Goal: Check status: Check status

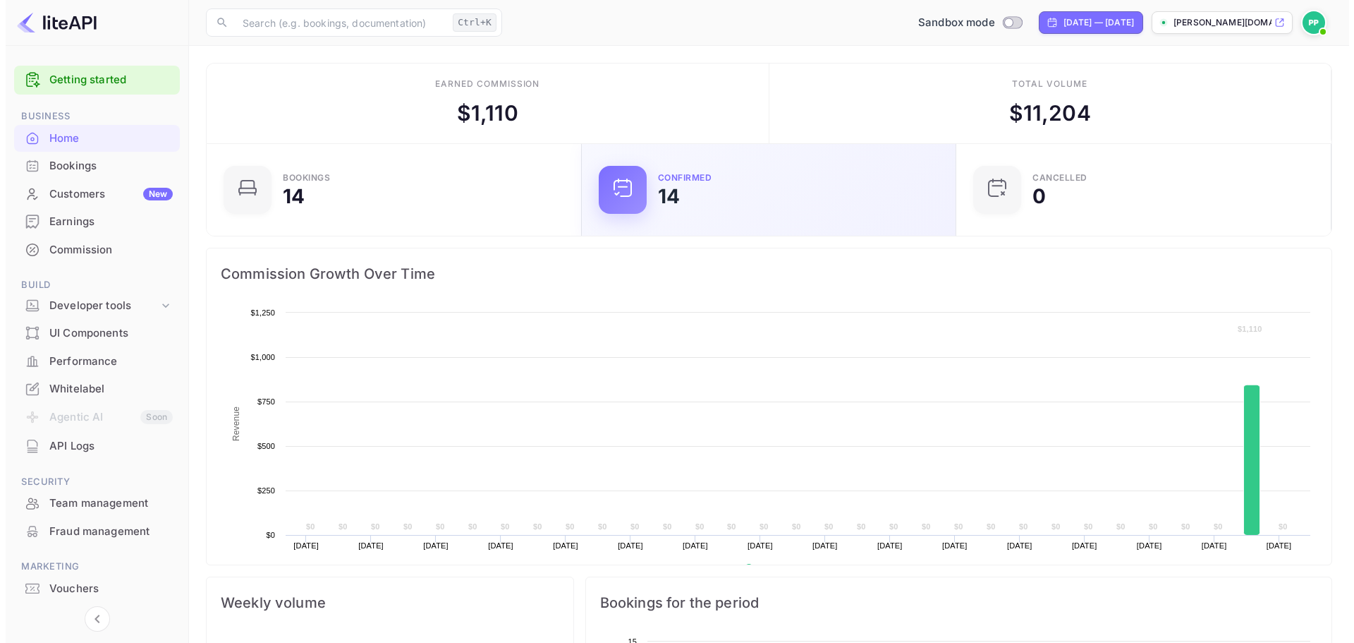
scroll to position [219, 355]
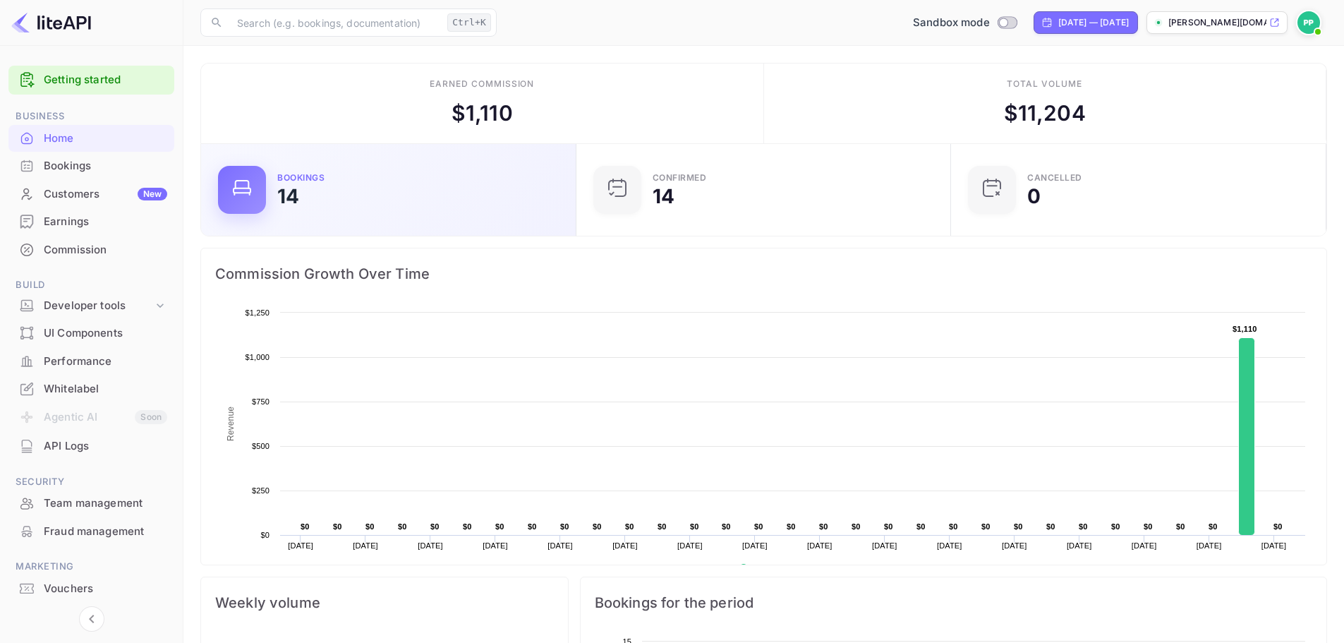
click at [293, 196] on div "14" at bounding box center [288, 196] width 22 height 20
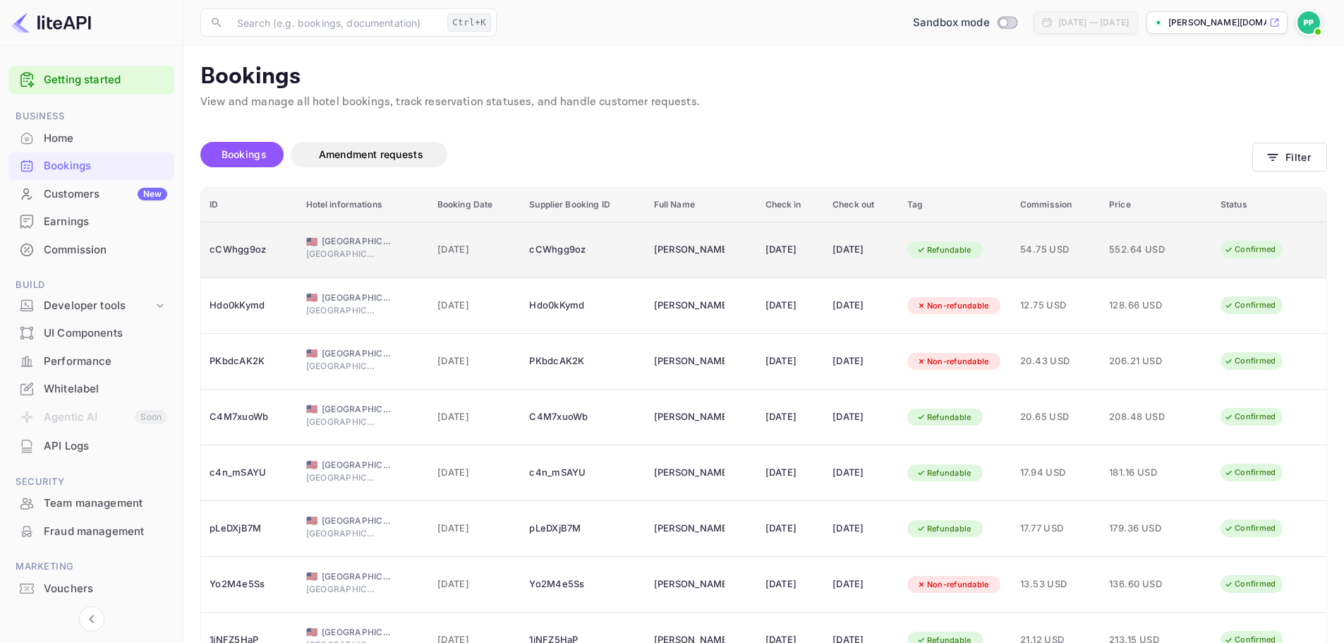
click at [1230, 255] on div "Confirmed" at bounding box center [1250, 250] width 70 height 18
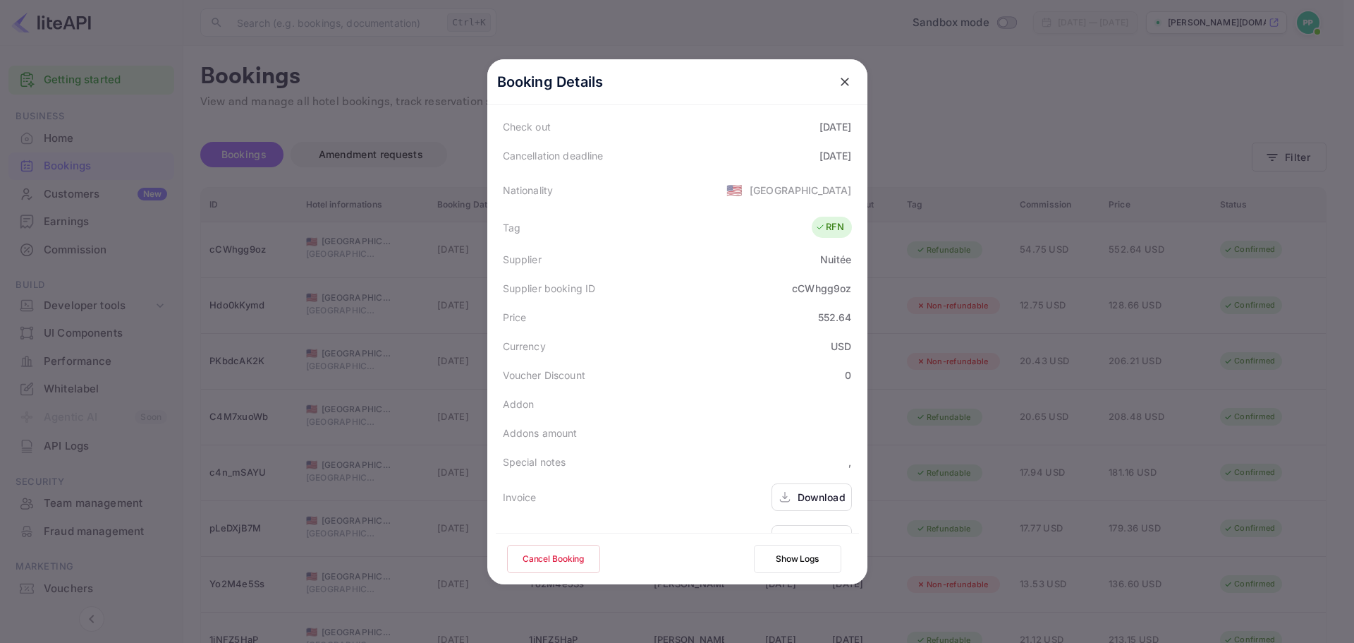
scroll to position [282, 0]
click at [794, 563] on button "Show Logs" at bounding box center [797, 559] width 87 height 28
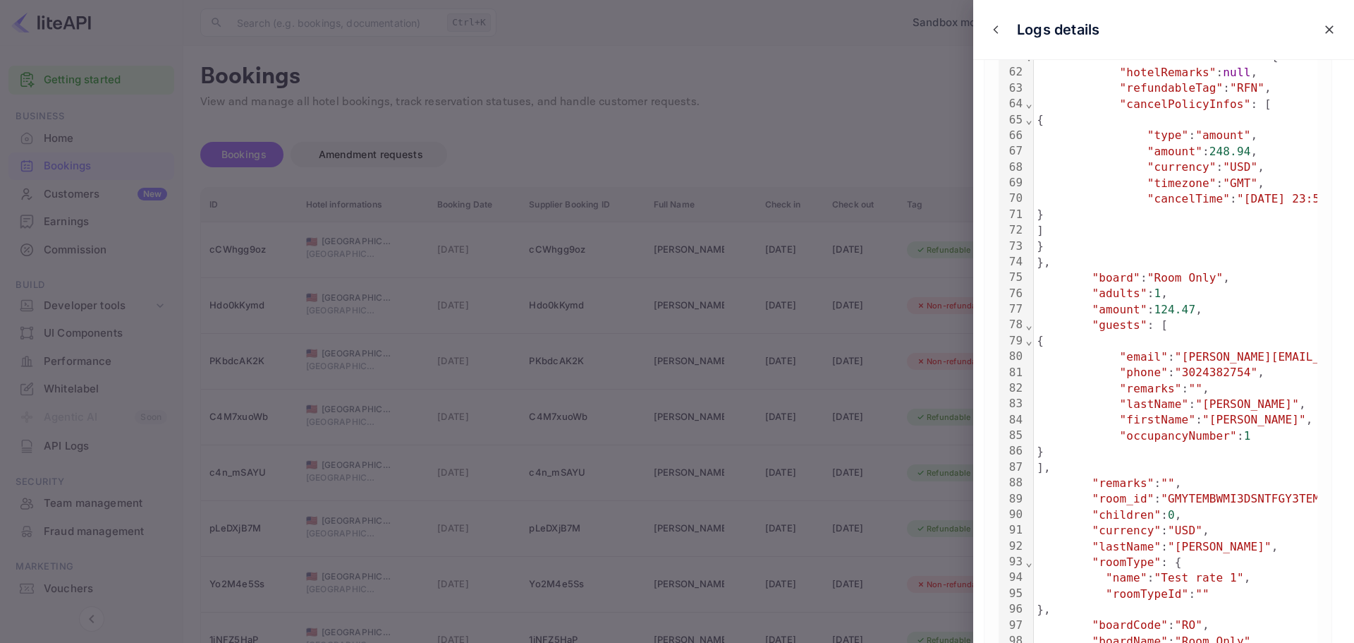
scroll to position [1109, 0]
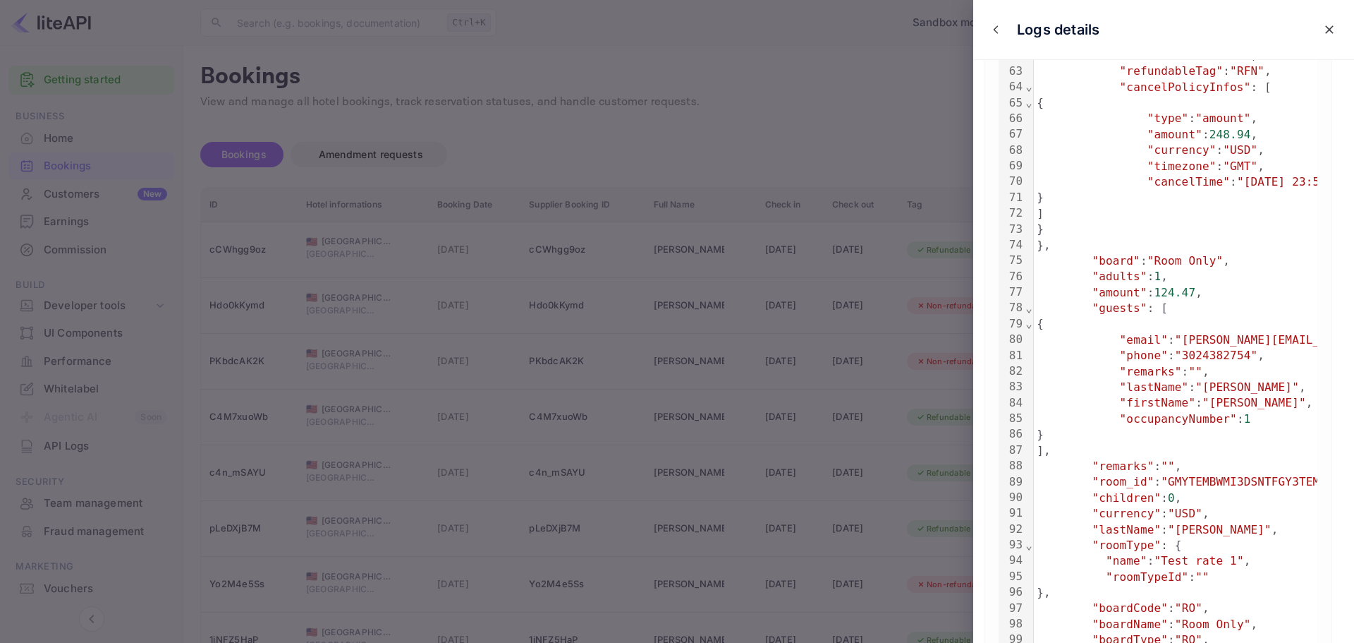
click at [897, 111] on div at bounding box center [677, 321] width 1354 height 643
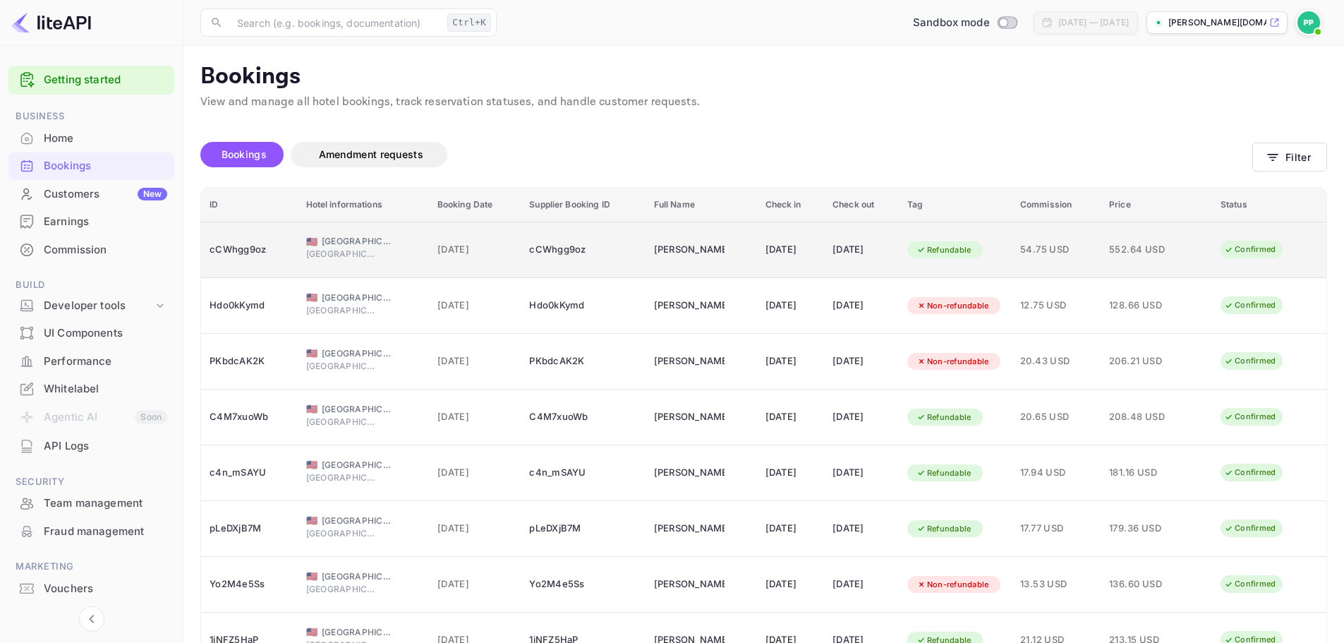
click at [1069, 253] on span "54.75 USD" at bounding box center [1056, 250] width 72 height 16
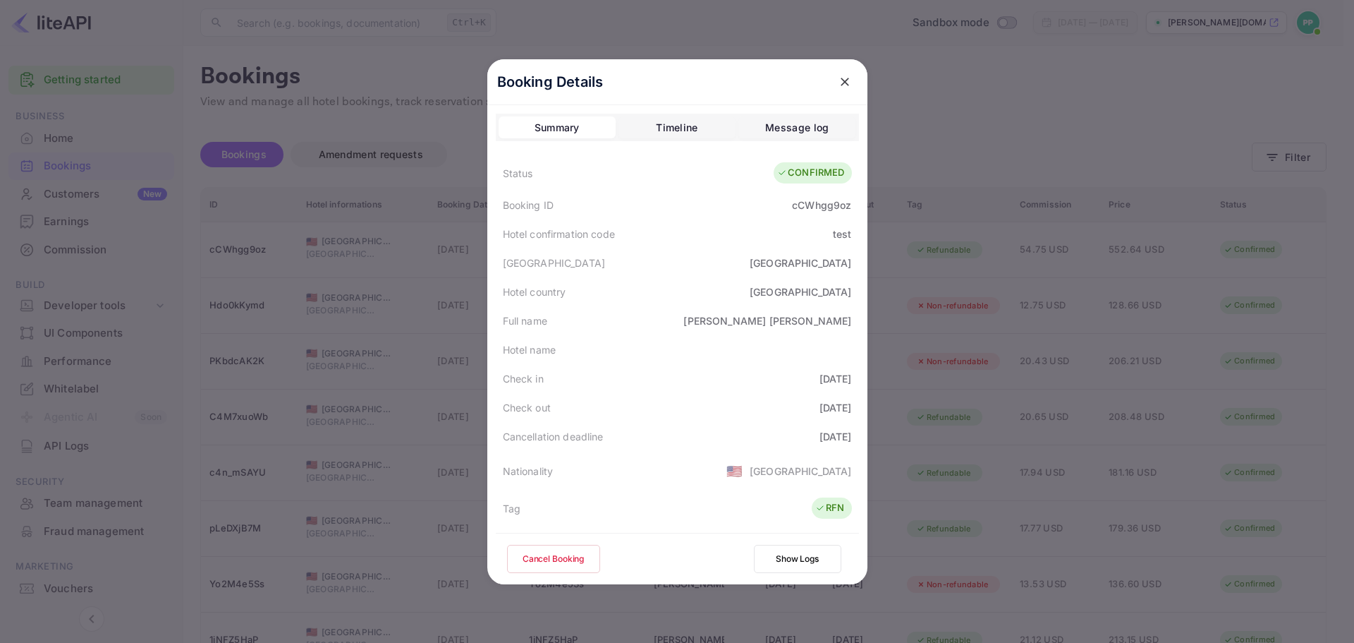
click at [672, 116] on button "Timeline" at bounding box center [677, 127] width 117 height 23
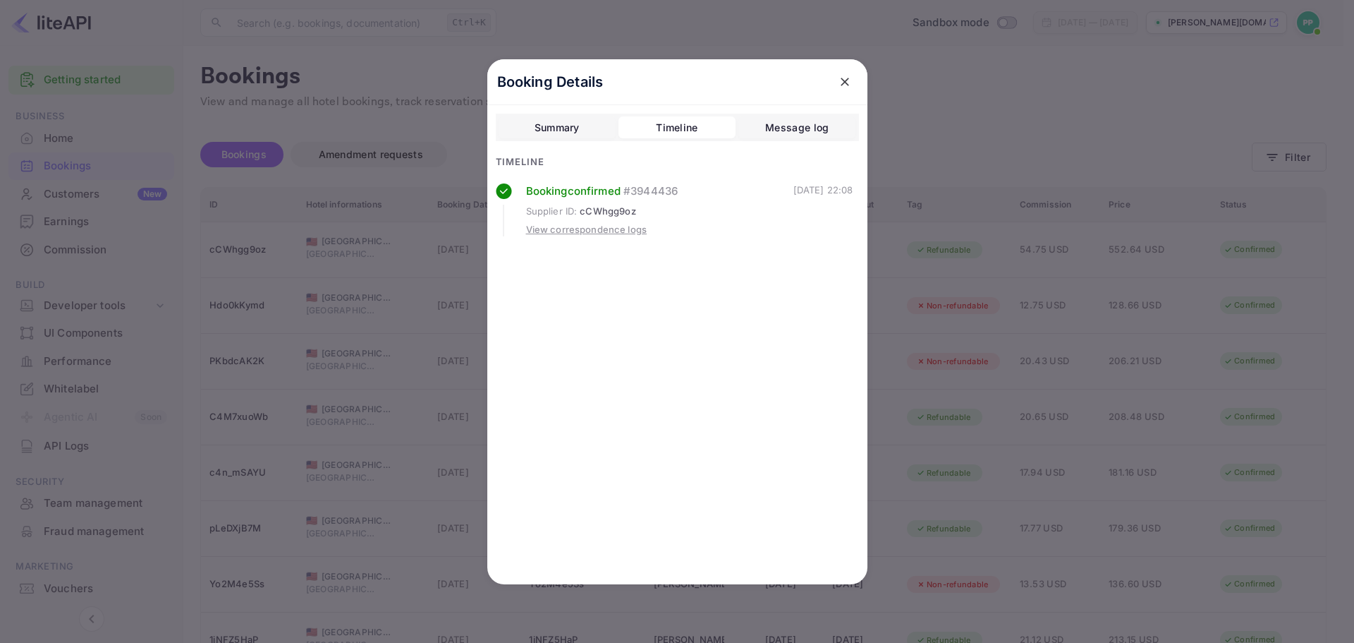
click at [553, 116] on button "Summary" at bounding box center [557, 127] width 117 height 23
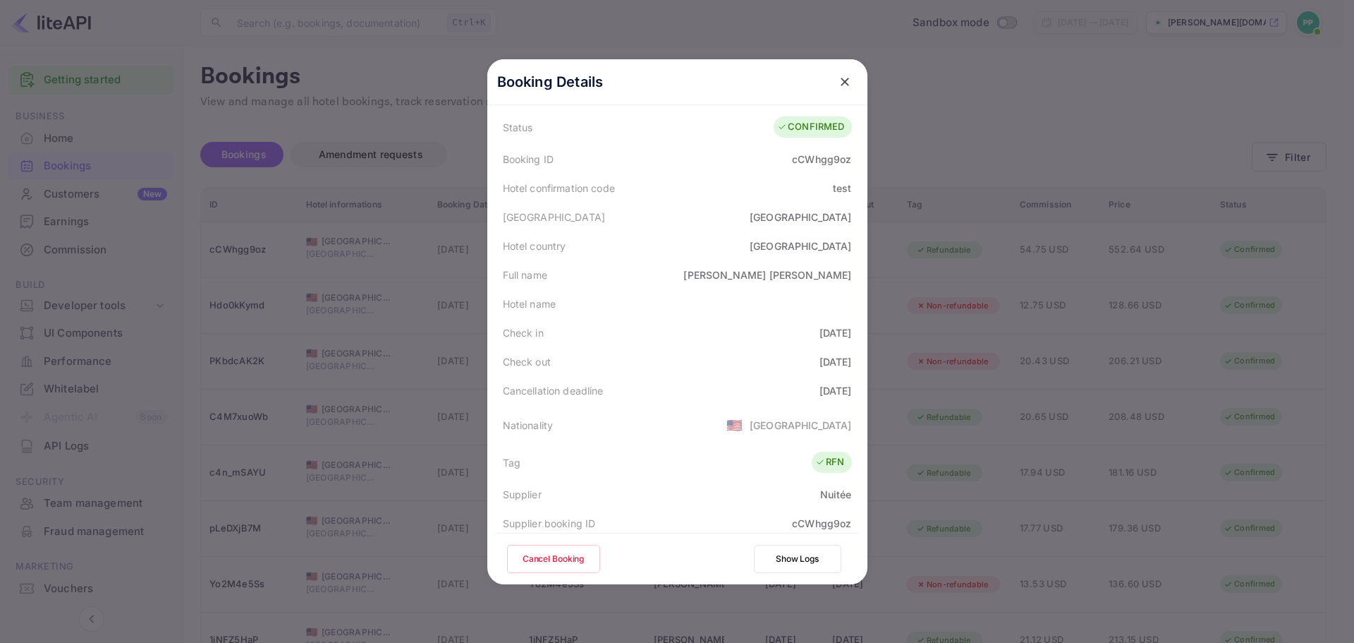
scroll to position [71, 0]
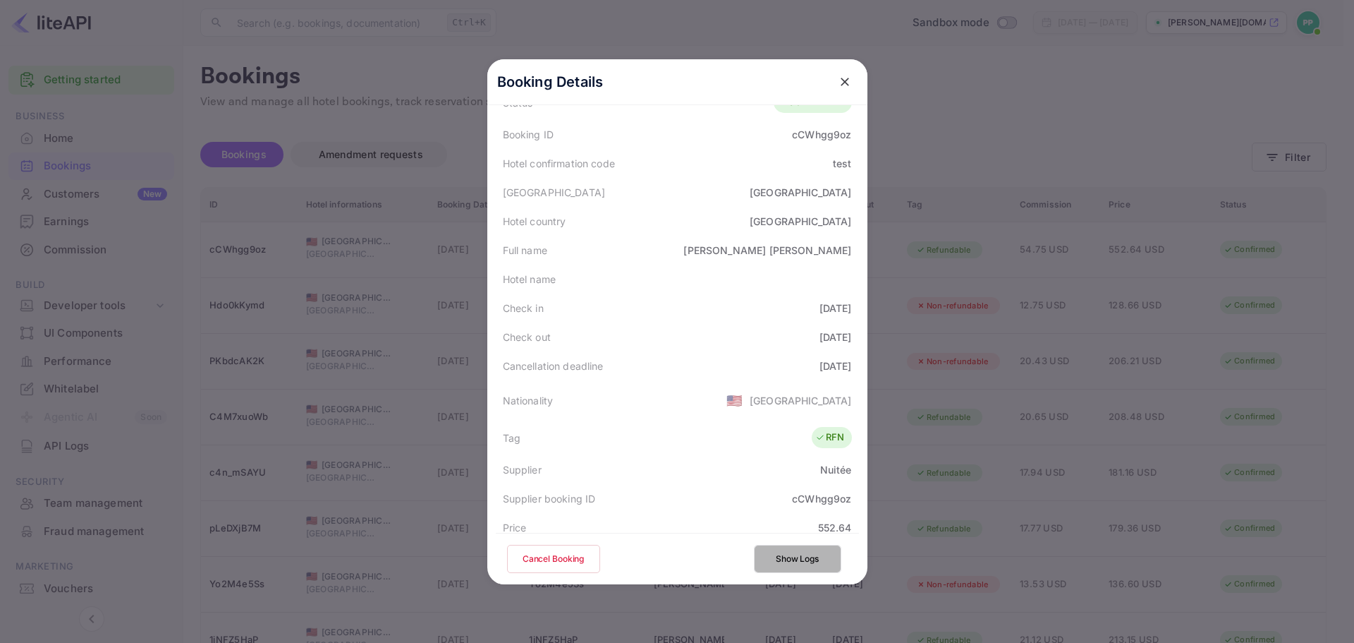
click at [783, 564] on button "Show Logs" at bounding box center [797, 559] width 87 height 28
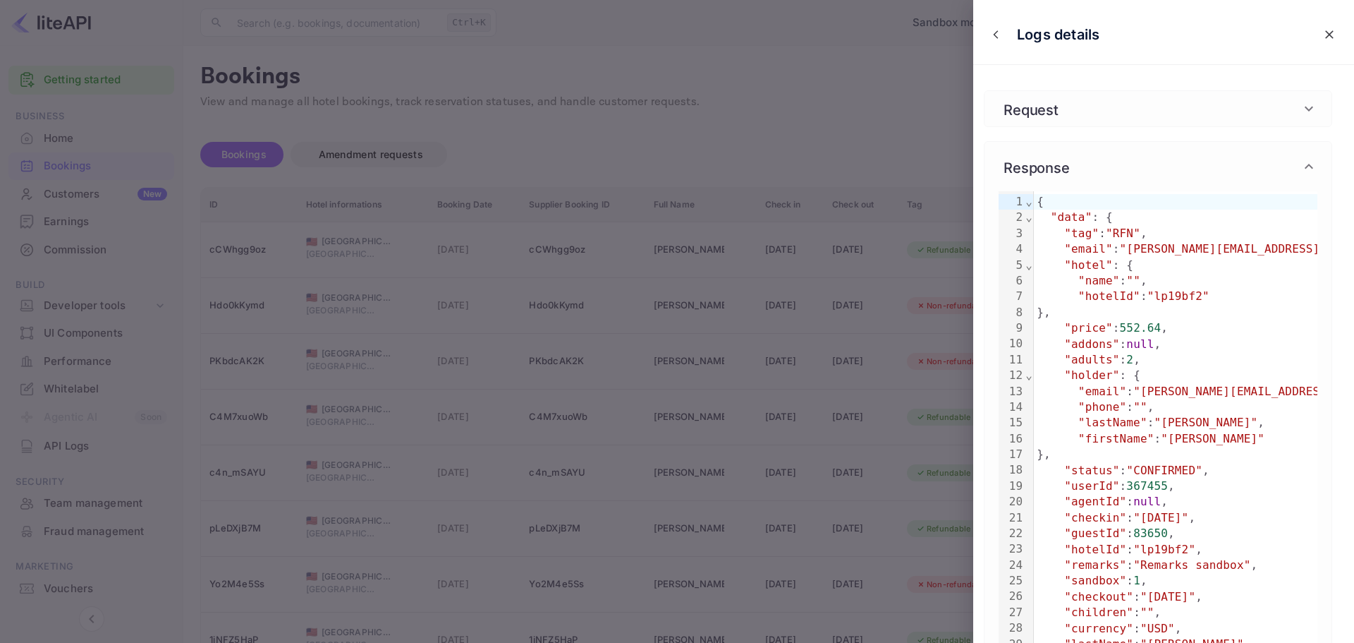
click at [907, 104] on div at bounding box center [677, 321] width 1354 height 643
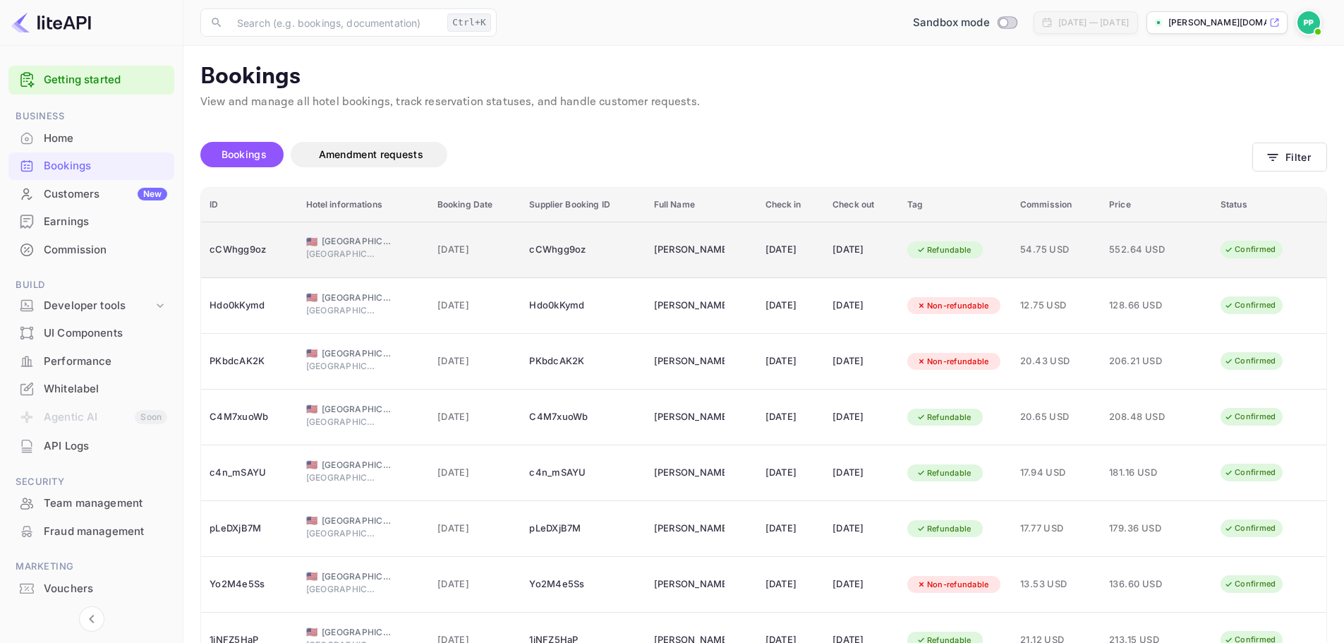
click at [346, 240] on span "[GEOGRAPHIC_DATA]" at bounding box center [357, 241] width 71 height 13
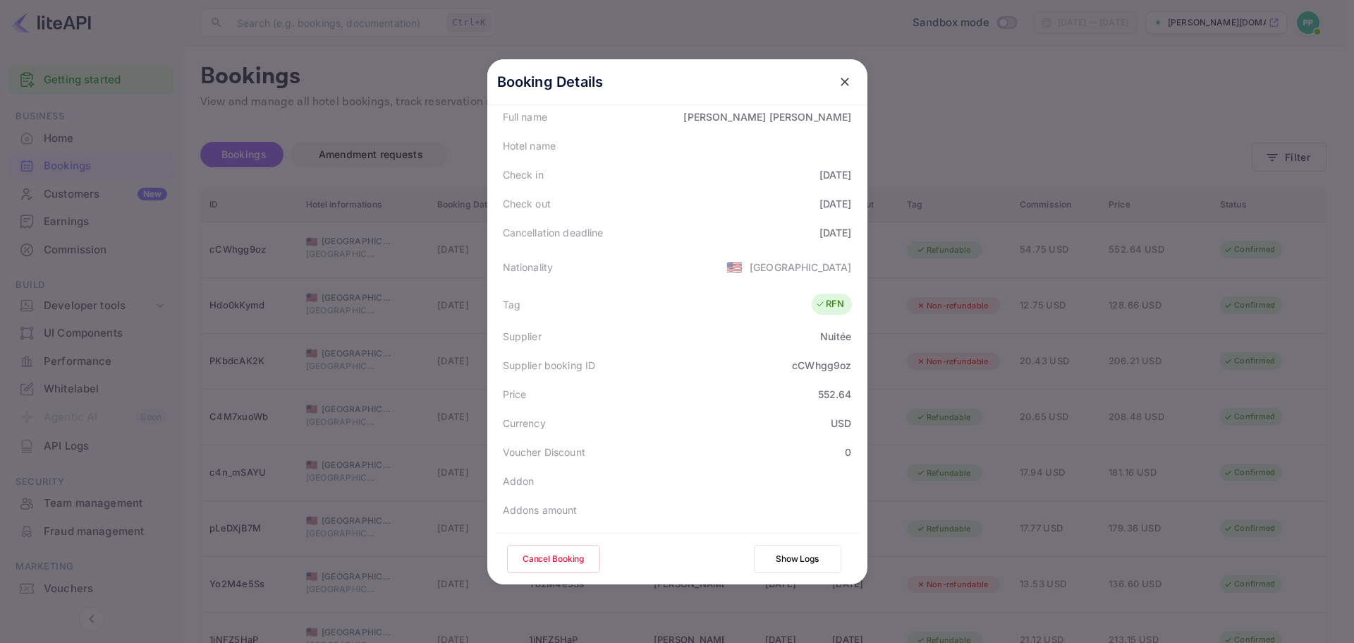
scroll to position [212, 0]
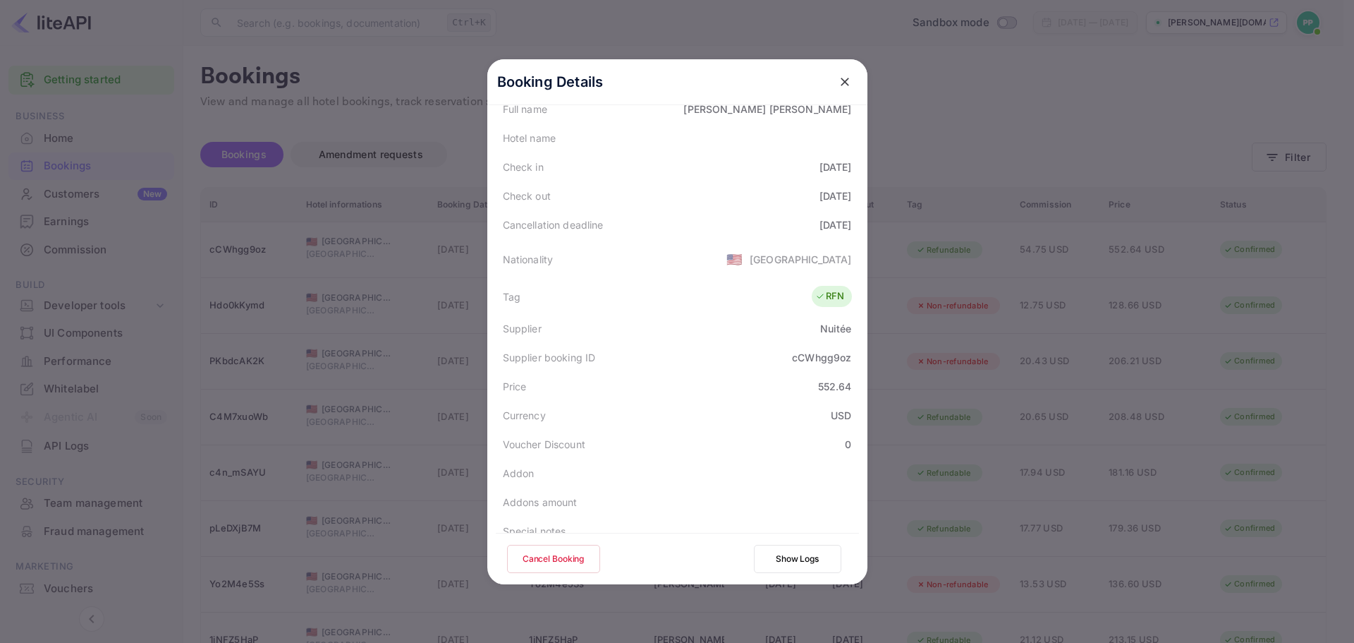
click at [768, 569] on button "Show Logs" at bounding box center [797, 559] width 87 height 28
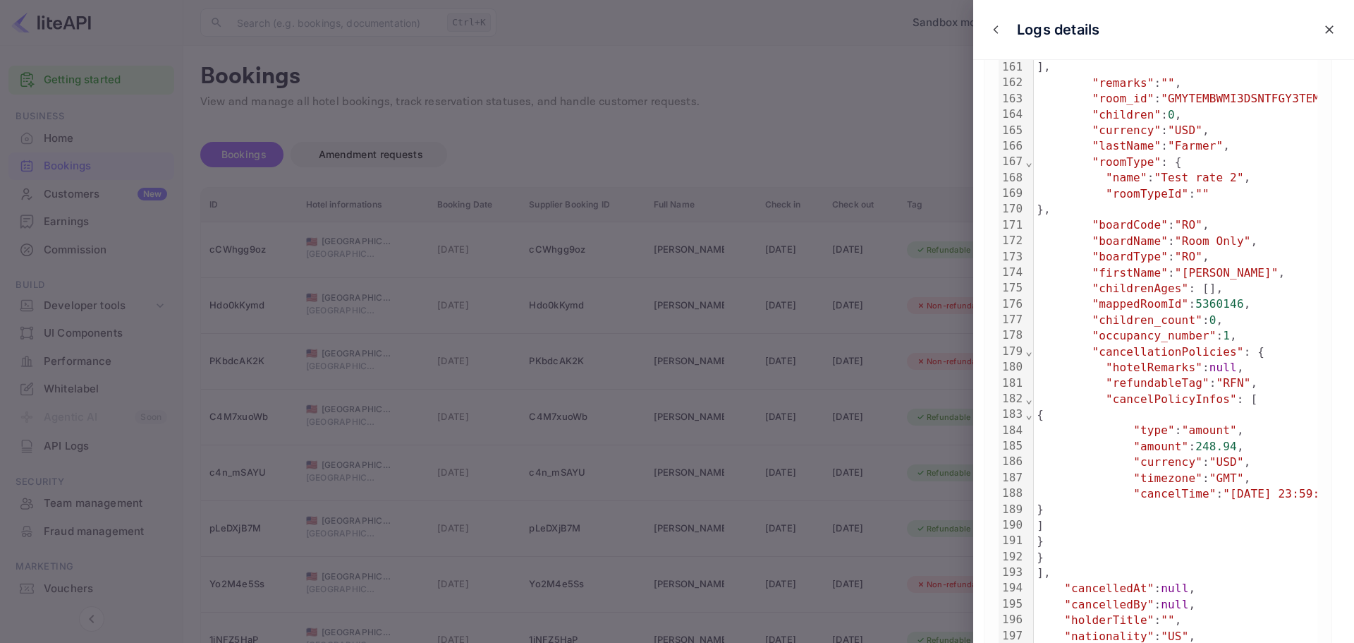
scroll to position [2732, 0]
